Goal: Register for event/course

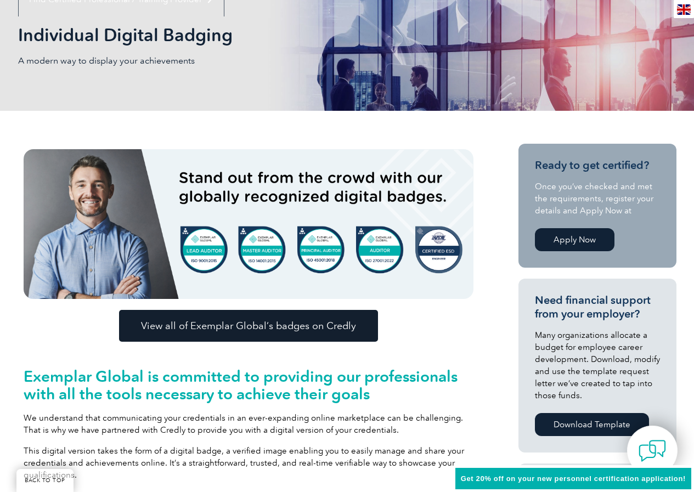
scroll to position [165, 0]
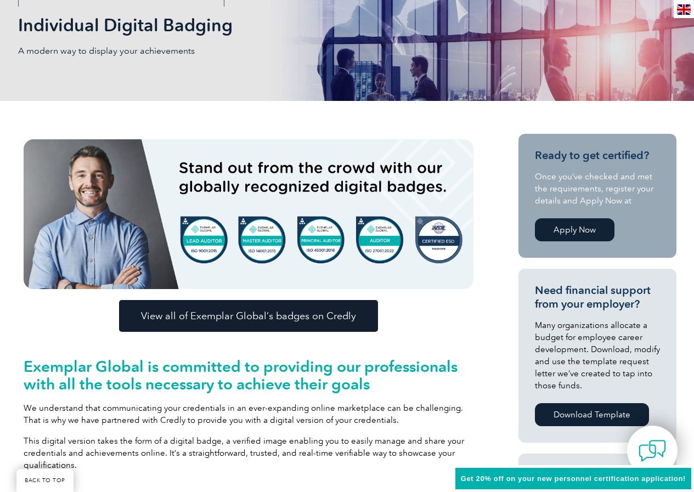
click at [380, 244] on img at bounding box center [249, 214] width 450 height 150
click at [388, 241] on img at bounding box center [249, 214] width 450 height 150
click at [265, 316] on span "View all of Exemplar Global’s badges on Credly" at bounding box center [248, 316] width 215 height 10
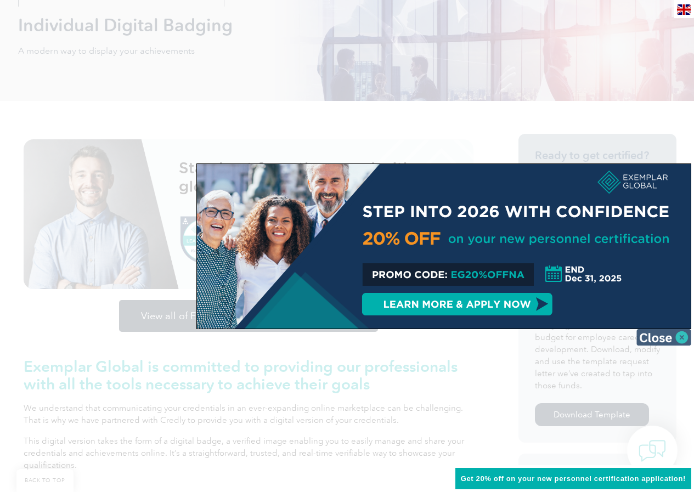
click at [680, 340] on img at bounding box center [663, 337] width 55 height 16
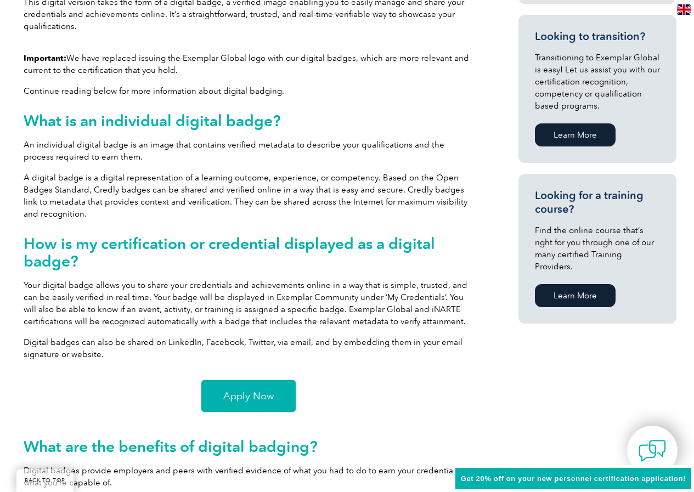
scroll to position [713, 0]
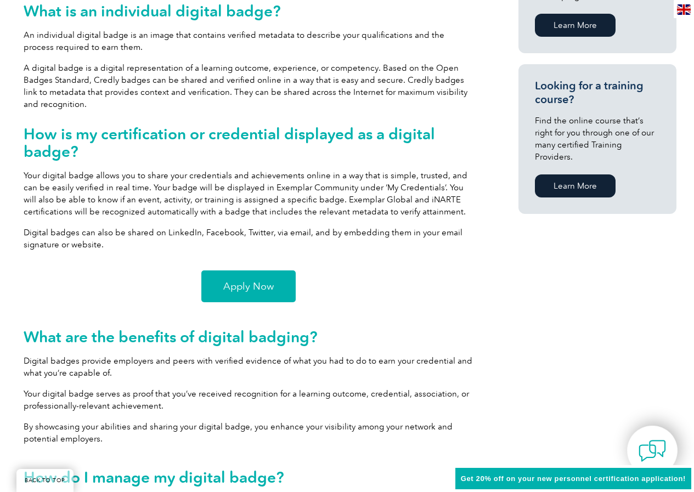
click at [264, 284] on span "Apply Now" at bounding box center [248, 286] width 50 height 10
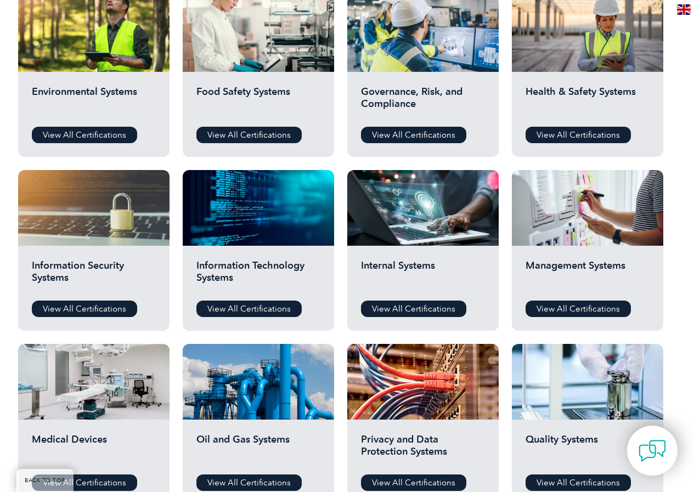
scroll to position [439, 0]
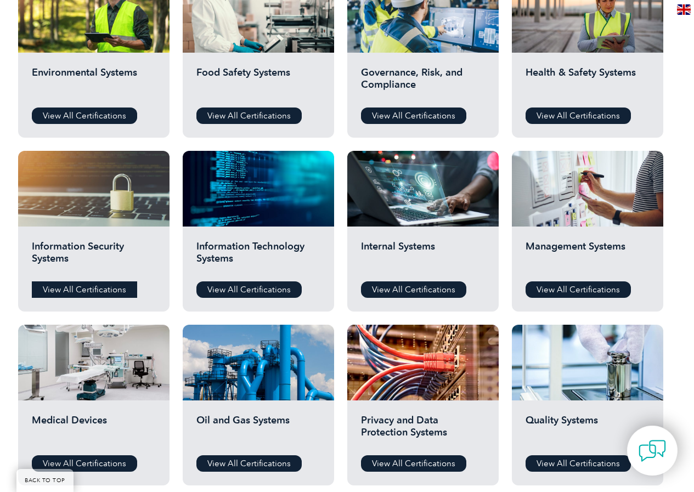
click at [98, 289] on link "View All Certifications" at bounding box center [84, 289] width 105 height 16
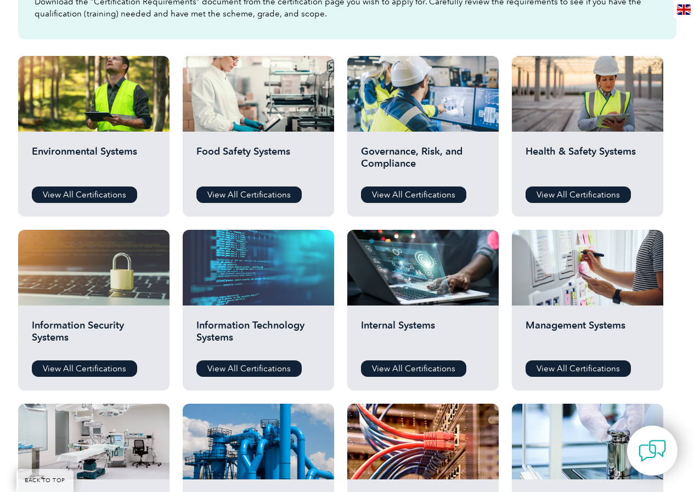
scroll to position [384, 0]
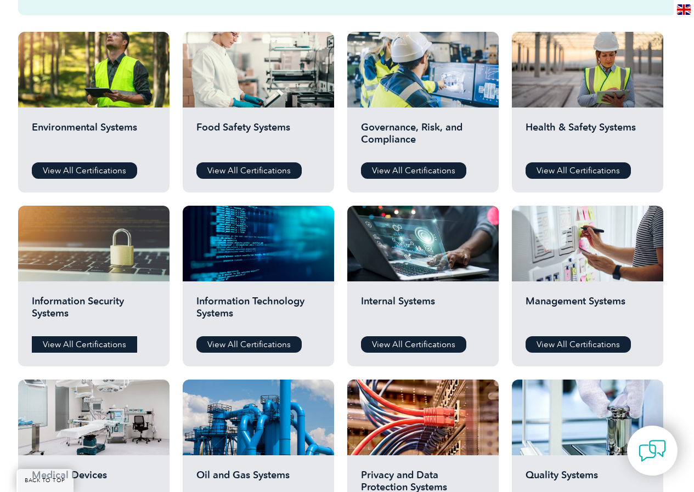
click at [82, 338] on link "View All Certifications" at bounding box center [84, 344] width 105 height 16
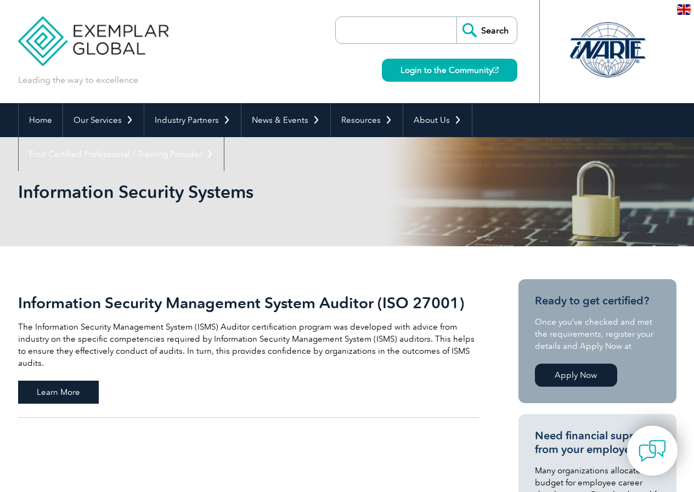
click at [67, 383] on span "Learn More" at bounding box center [58, 392] width 81 height 23
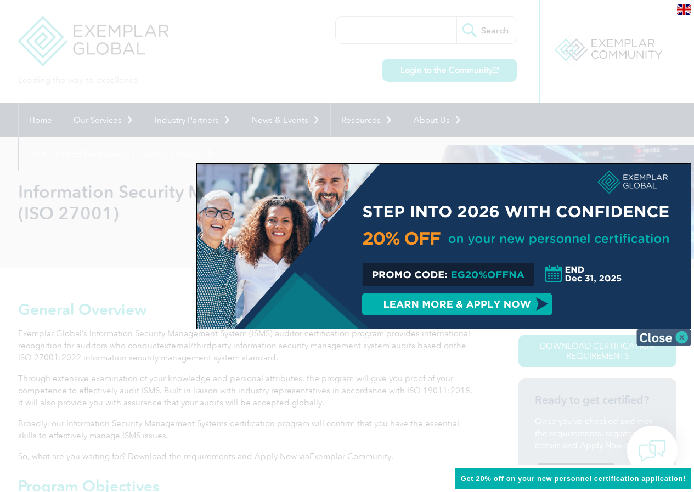
click at [656, 332] on img at bounding box center [663, 337] width 55 height 16
